Goal: Transaction & Acquisition: Purchase product/service

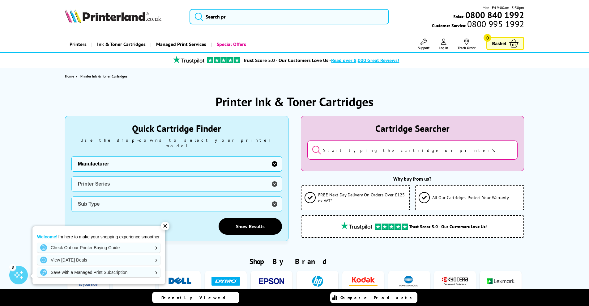
click at [160, 157] on select "Manufacturer Brother Canon Dell Dymo Epson HP Kodak Konica Minolta Kyocera Lexm…" at bounding box center [176, 163] width 211 height 15
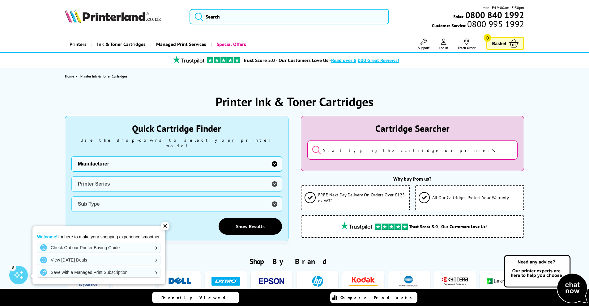
select select "13815"
click at [71, 156] on select "Manufacturer Brother Canon Dell Dymo Epson HP Kodak Konica Minolta Kyocera Lexm…" at bounding box center [176, 163] width 211 height 15
click at [105, 177] on select "Printer Series B Series C Series Phaser Series VersaLink Series WorkCentre Seri…" at bounding box center [176, 184] width 211 height 15
click at [71, 177] on select "Printer Series B Series C Series Phaser Series VersaLink Series WorkCentre Seri…" at bounding box center [176, 184] width 211 height 15
click at [133, 202] on select "Sub Type Xerox VersaLink B400 Xerox VersaLink B405 Xerox VersaLink B415 Xerox V…" at bounding box center [176, 204] width 211 height 15
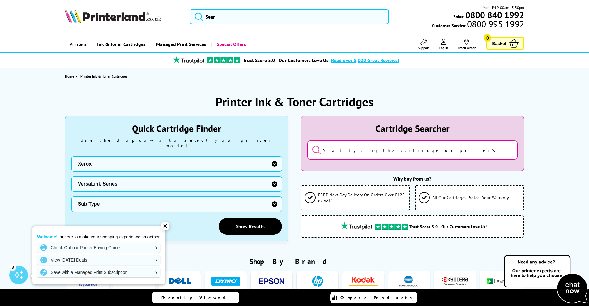
click at [140, 181] on select "Printer Series B Series C Series Phaser Series VersaLink Series WorkCentre Seri…" at bounding box center [176, 184] width 211 height 15
select select "38179"
click at [71, 177] on select "Printer Series B Series C Series Phaser Series VersaLink Series WorkCentre Seri…" at bounding box center [176, 184] width 211 height 15
click at [154, 201] on select "Sub Type Xerox C230 Xerox C235 Xerox C310 Xerox C315 Xerox C320 Xerox C325 Xero…" at bounding box center [176, 204] width 211 height 15
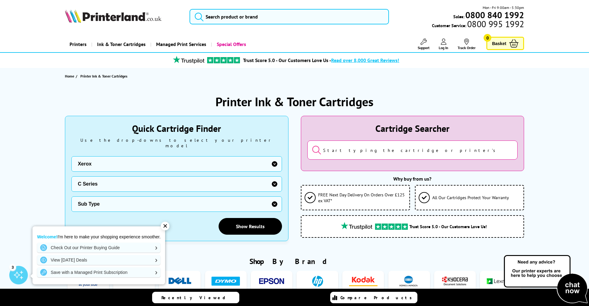
select select "38926"
click at [71, 197] on select "Sub Type Xerox C230 Xerox C235 Xerox C310 Xerox C315 Xerox C320 Xerox C325 Xero…" at bounding box center [176, 204] width 211 height 15
click at [247, 220] on link "Show Results" at bounding box center [250, 226] width 63 height 17
